Goal: Task Accomplishment & Management: Manage account settings

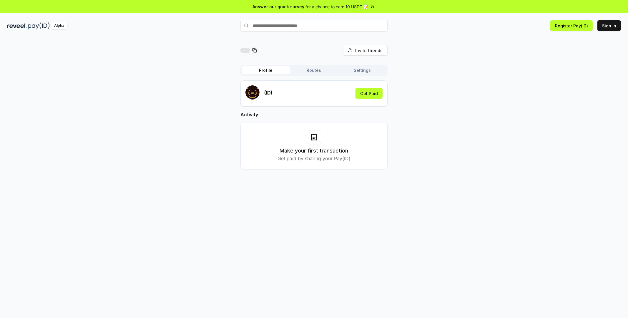
click at [316, 68] on button "Routes" at bounding box center [314, 70] width 48 height 8
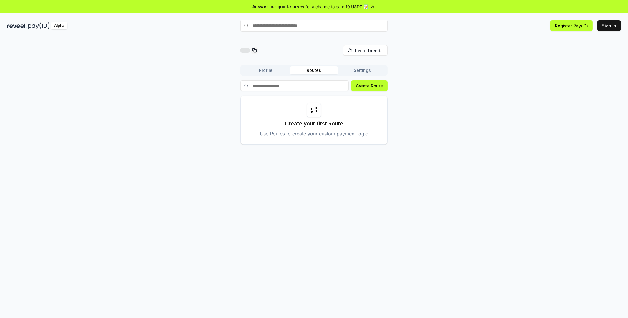
click at [270, 69] on button "Profile" at bounding box center [265, 70] width 48 height 8
